Goal: Transaction & Acquisition: Purchase product/service

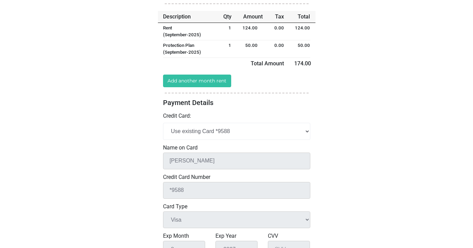
scroll to position [111, 0]
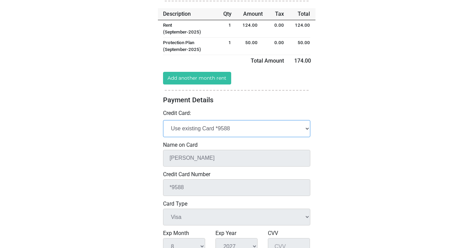
select select "add_new"
select select
checkbox input "false"
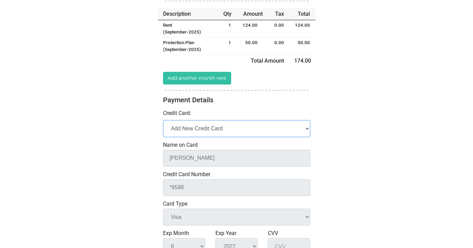
checkbox input "false"
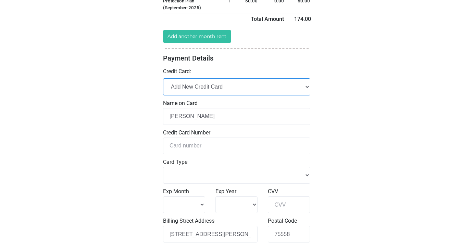
scroll to position [174, 0]
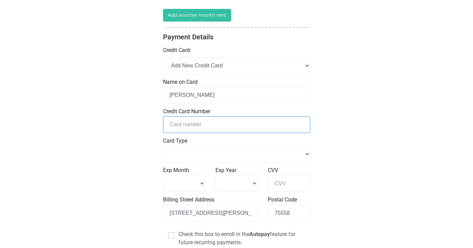
click at [184, 120] on input "tel" at bounding box center [236, 124] width 147 height 17
type input "5"
select select
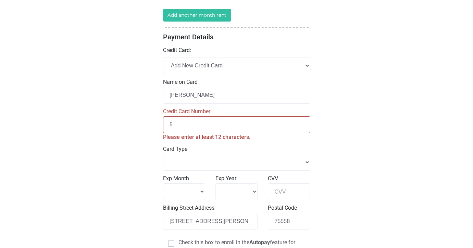
type input "51"
select select
type input "515"
select select
type input "5156"
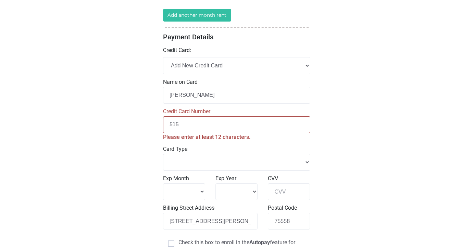
select select
type input "51567"
select select
type input "515676"
select select
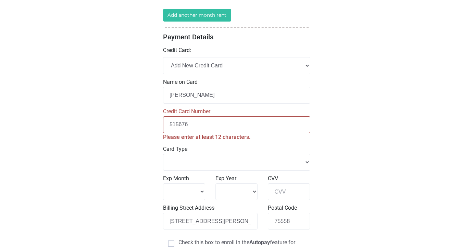
type input "5156767"
select select
type input "51567675"
select select
type input "515676759"
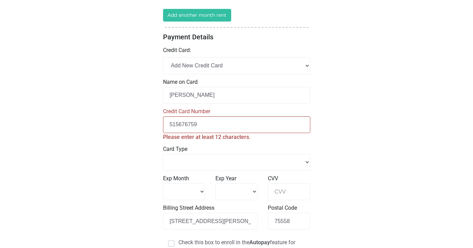
select select
type input "5156767599"
select select
type input "51567675994"
select select
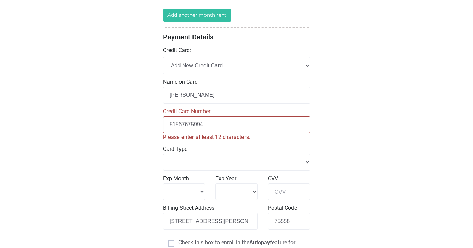
type input "515676759945"
select select
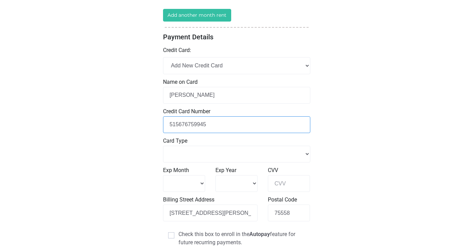
type input "5156767599454"
select select
type input "51567675994547"
select select
type input "515676759945477"
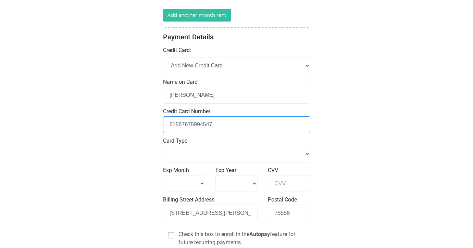
select select
type input "5156767599454778"
select select
type input "5156767599454778"
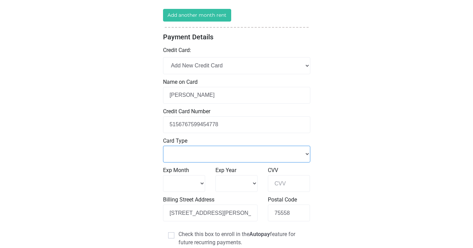
select select "Master Card"
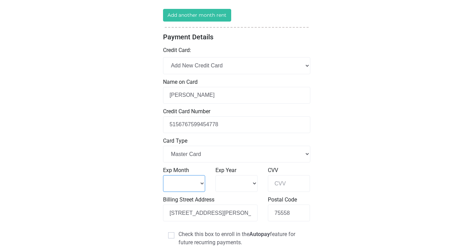
select select "1"
select select "2030"
click at [277, 184] on input "CVV" at bounding box center [289, 183] width 42 height 17
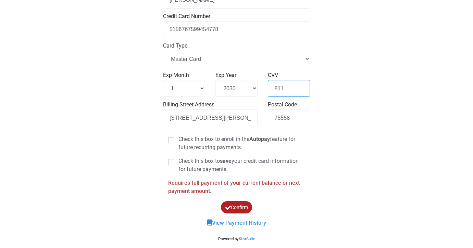
scroll to position [271, 0]
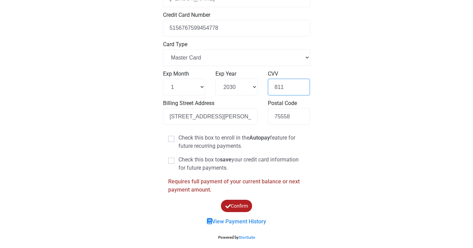
type input "811"
type input "1"
type input "605 Green Tree Ln, Bear, DE. 19701"
click at [171, 160] on span at bounding box center [171, 161] width 6 height 6
click at [178, 160] on input "Check this box to save your credit card information for future payments." at bounding box center [180, 158] width 4 height 4
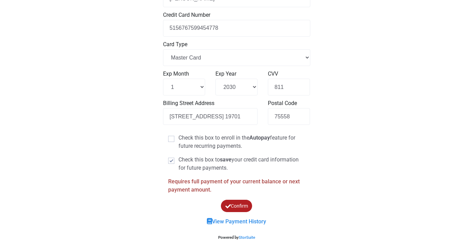
checkbox input "false"
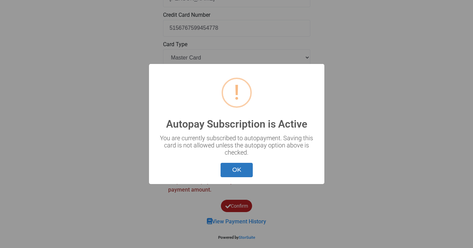
click at [235, 167] on button "OK" at bounding box center [237, 170] width 32 height 15
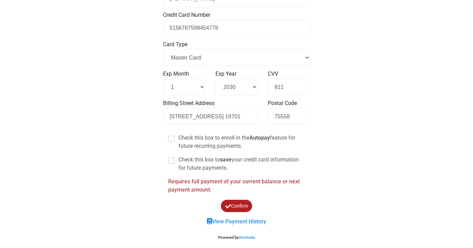
click at [172, 137] on span at bounding box center [171, 139] width 6 height 6
click at [178, 137] on input "Check this box to enroll in the Autopay feature for future recurring payments." at bounding box center [180, 136] width 4 height 4
checkbox input "true"
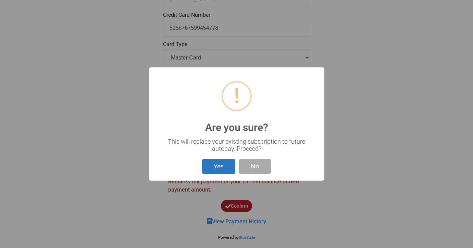
click at [221, 166] on button "Yes" at bounding box center [218, 166] width 33 height 15
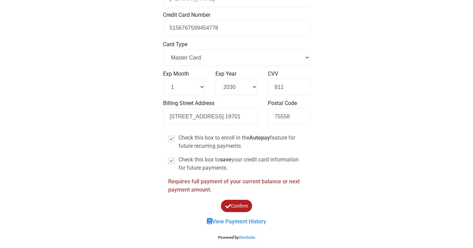
click at [234, 203] on button "Confirm" at bounding box center [236, 206] width 33 height 13
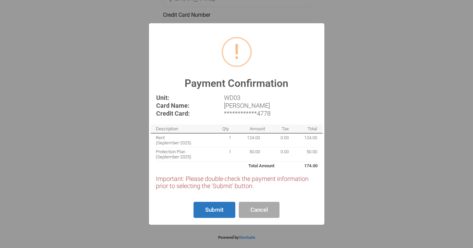
click at [210, 209] on button "Submit" at bounding box center [215, 210] width 42 height 16
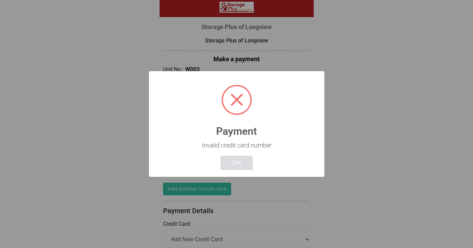
click at [233, 161] on button "OK" at bounding box center [237, 163] width 32 height 15
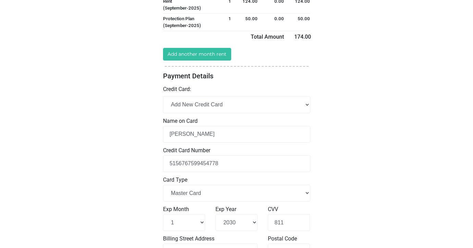
scroll to position [135, 0]
click at [228, 163] on input "5156767599454778" at bounding box center [236, 164] width 147 height 17
type input "515676759945477"
select select
type input "51567675994547"
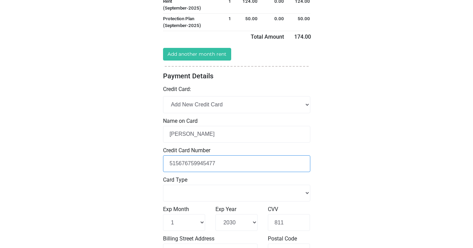
select select
type input "5156767599454"
select select
type input "515676759945"
select select
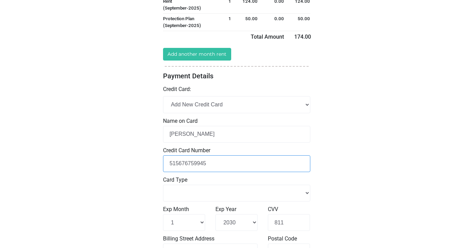
type input "51567675994"
select select
type input "5156767599"
select select
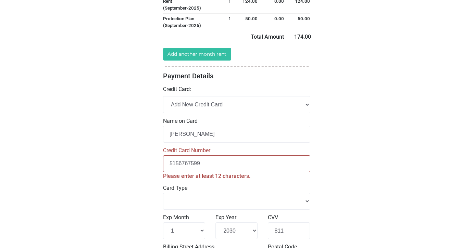
type input "515676759"
select select
type input "51567675"
select select
type input "5156767"
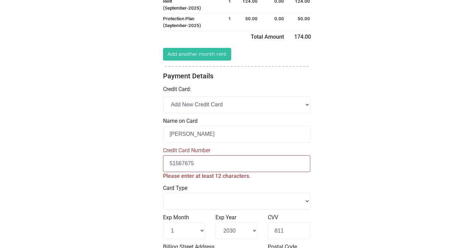
select select
type input "515676"
select select
type input "51567"
select select
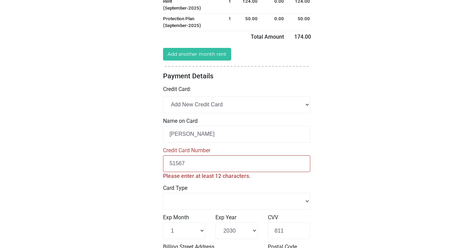
type input "5156"
select select
type input "51567"
select select
type input "515676"
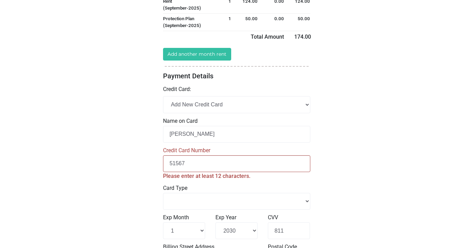
select select
type input "5156767"
select select
type input "51567675"
select select
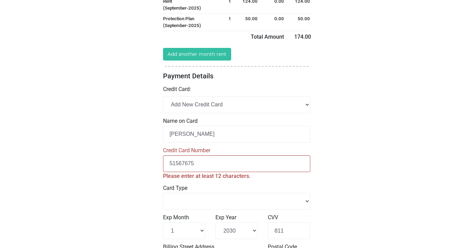
type input "515676750"
select select
type input "5156767509"
select select
type input "51567675094"
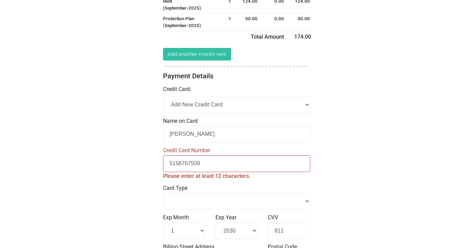
select select
type input "515676750945"
select select
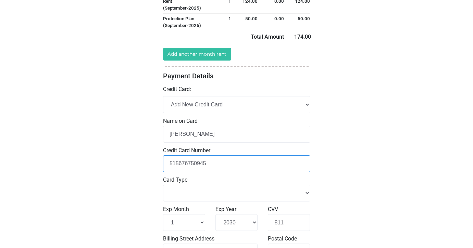
type input "5156767509454"
select select
type input "51567675094547"
select select
type input "515676750945477"
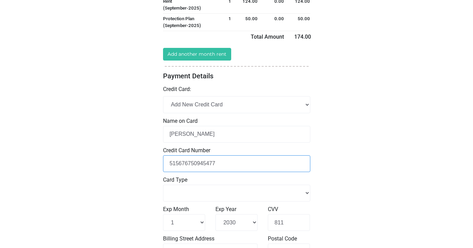
select select
type input "5156767509454778"
select select
type input "5156767509454778"
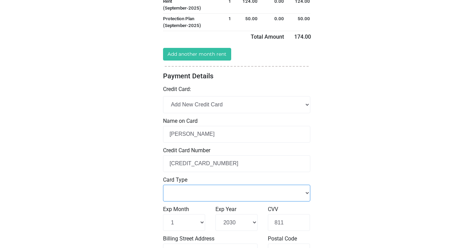
select select "Master Card"
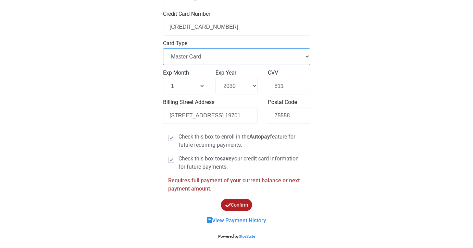
scroll to position [271, 0]
click at [237, 202] on button "Confirm" at bounding box center [236, 205] width 33 height 13
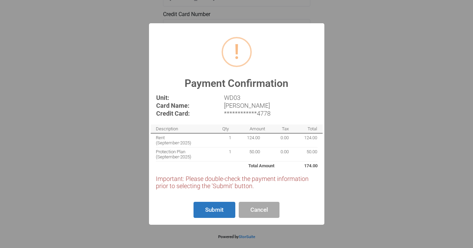
click at [215, 208] on button "Submit" at bounding box center [215, 210] width 42 height 16
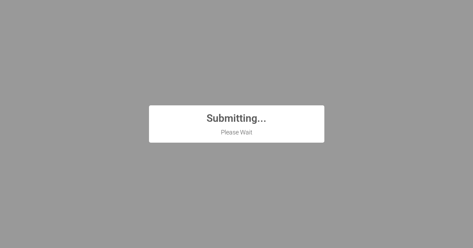
scroll to position [0, 0]
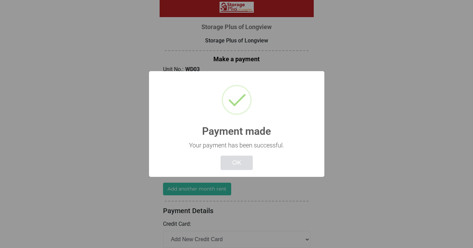
click at [242, 163] on button "OK" at bounding box center [237, 163] width 32 height 15
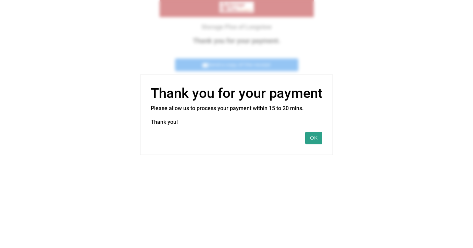
click at [312, 138] on button "OK" at bounding box center [313, 138] width 17 height 13
